Goal: Task Accomplishment & Management: Use online tool/utility

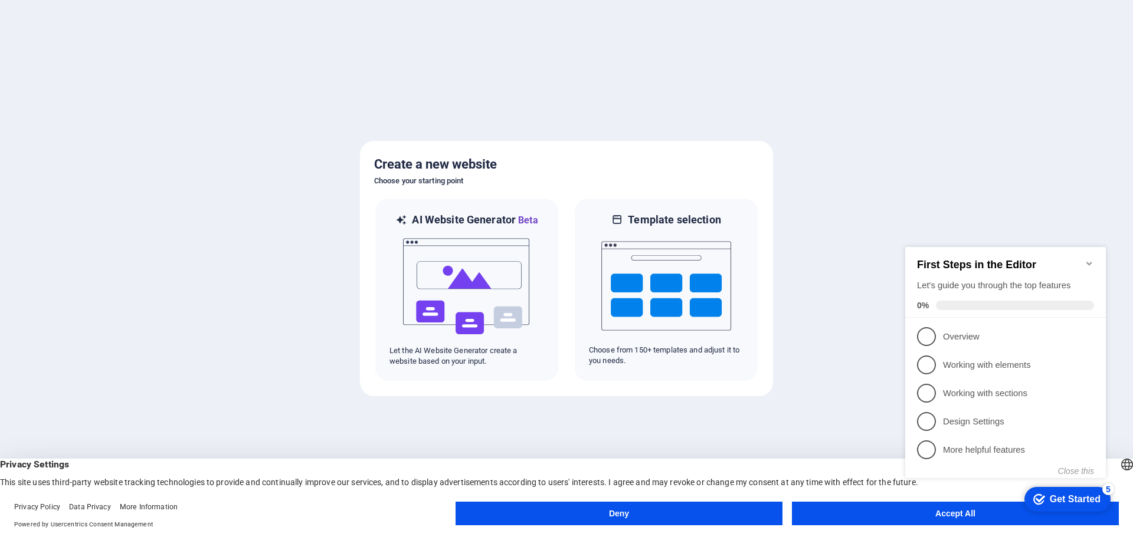
click at [891, 511] on button "Accept All" at bounding box center [955, 514] width 327 height 24
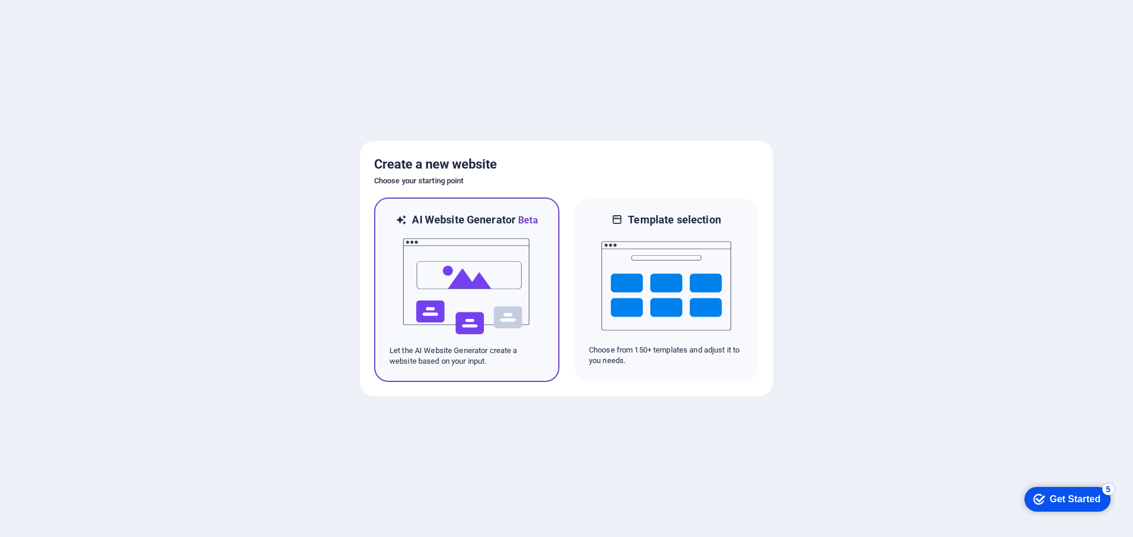
click at [458, 301] on img at bounding box center [467, 287] width 130 height 118
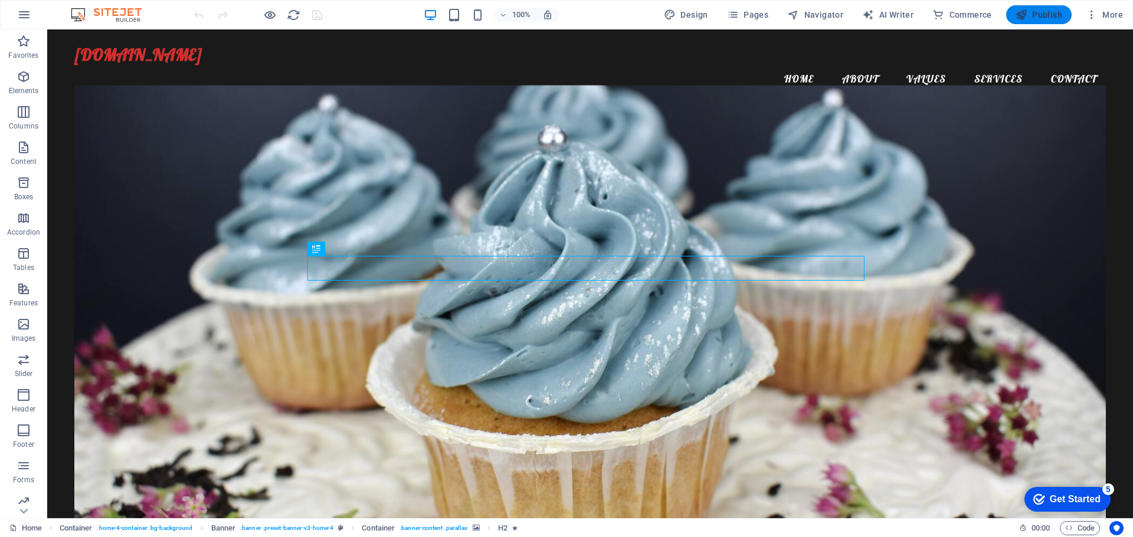
click at [1027, 13] on icon "button" at bounding box center [1021, 15] width 12 height 12
click at [1035, 16] on span "Publish" at bounding box center [1038, 15] width 47 height 12
click at [1059, 8] on button "Publish" at bounding box center [1038, 14] width 65 height 19
click at [1037, 12] on span "Publish" at bounding box center [1038, 15] width 47 height 12
